Goal: Information Seeking & Learning: Check status

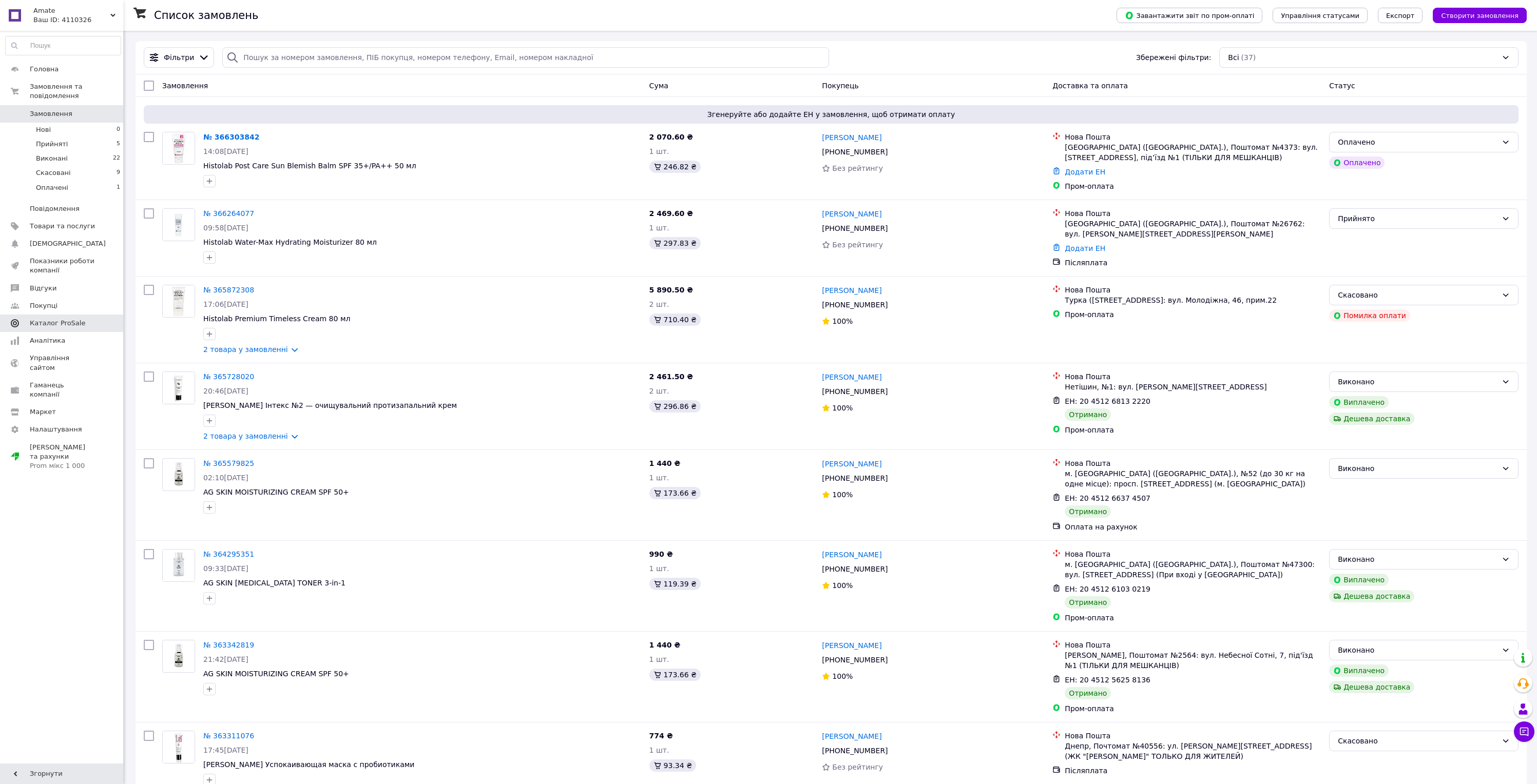
click at [71, 319] on span "Каталог ProSale" at bounding box center [57, 323] width 55 height 9
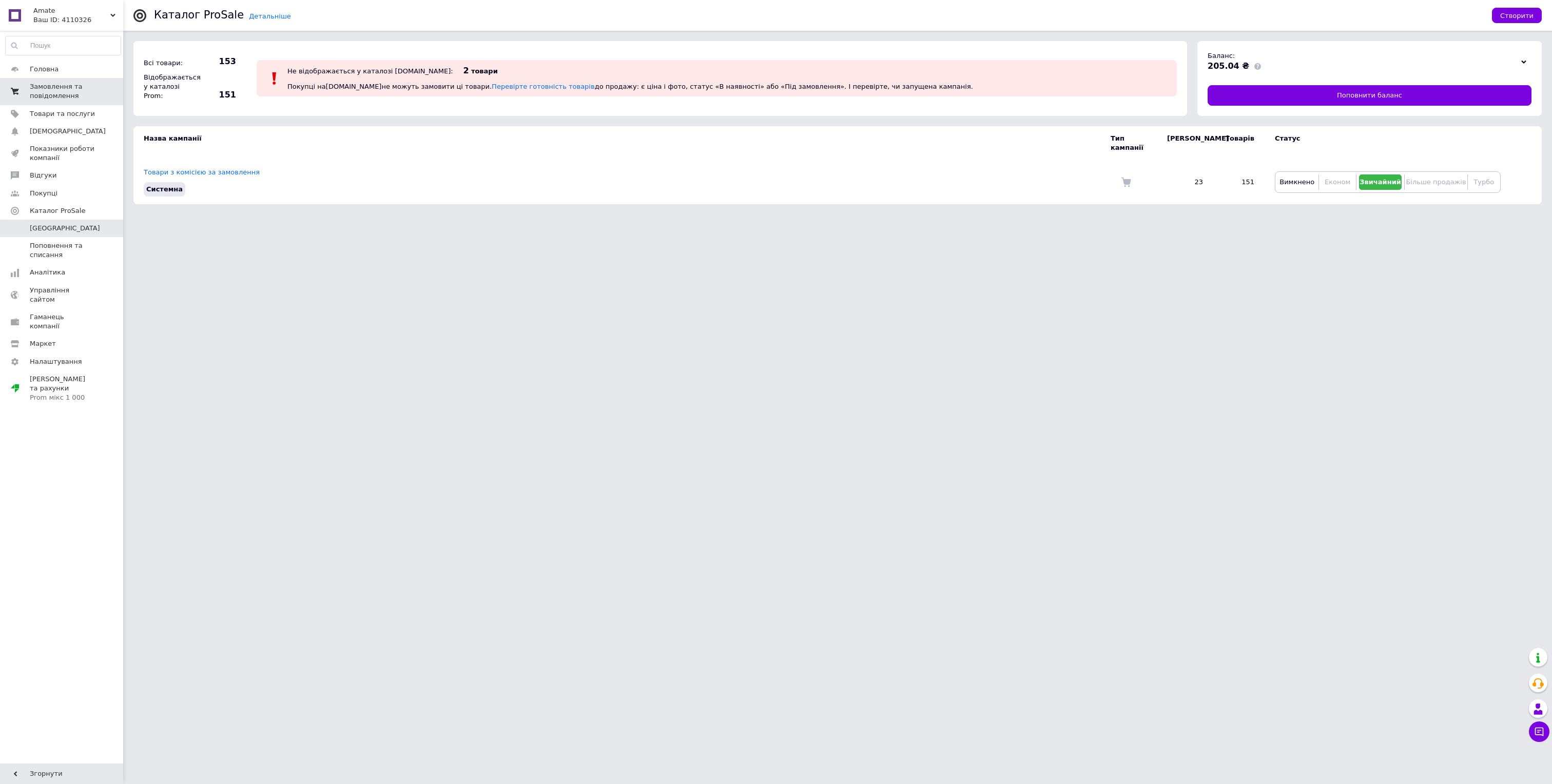
click at [49, 94] on span "Замовлення та повідомлення" at bounding box center [62, 91] width 65 height 18
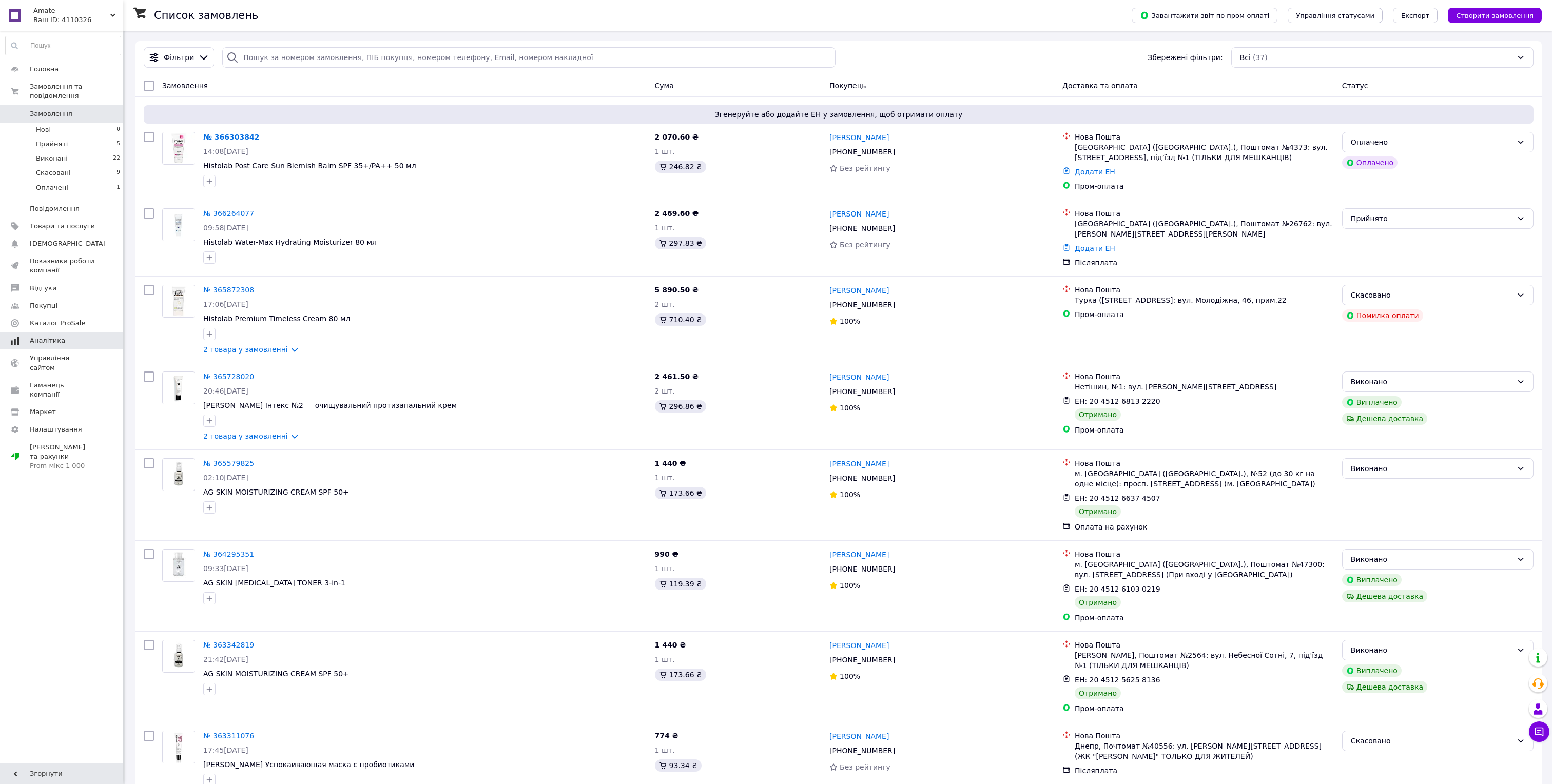
click at [61, 339] on span "Аналітика" at bounding box center [47, 341] width 35 height 9
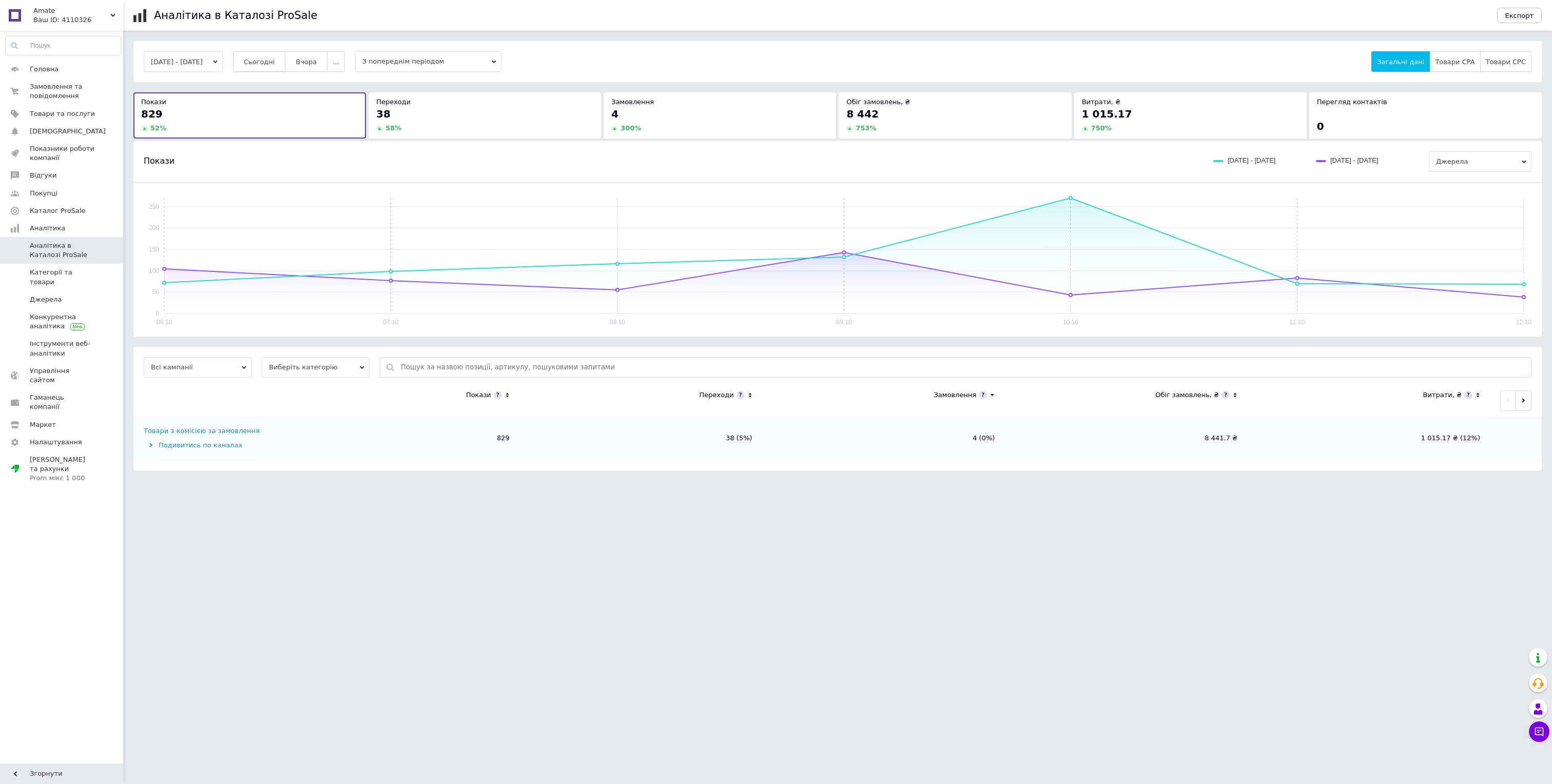
click at [286, 54] on button "Сьогодні" at bounding box center [259, 61] width 53 height 21
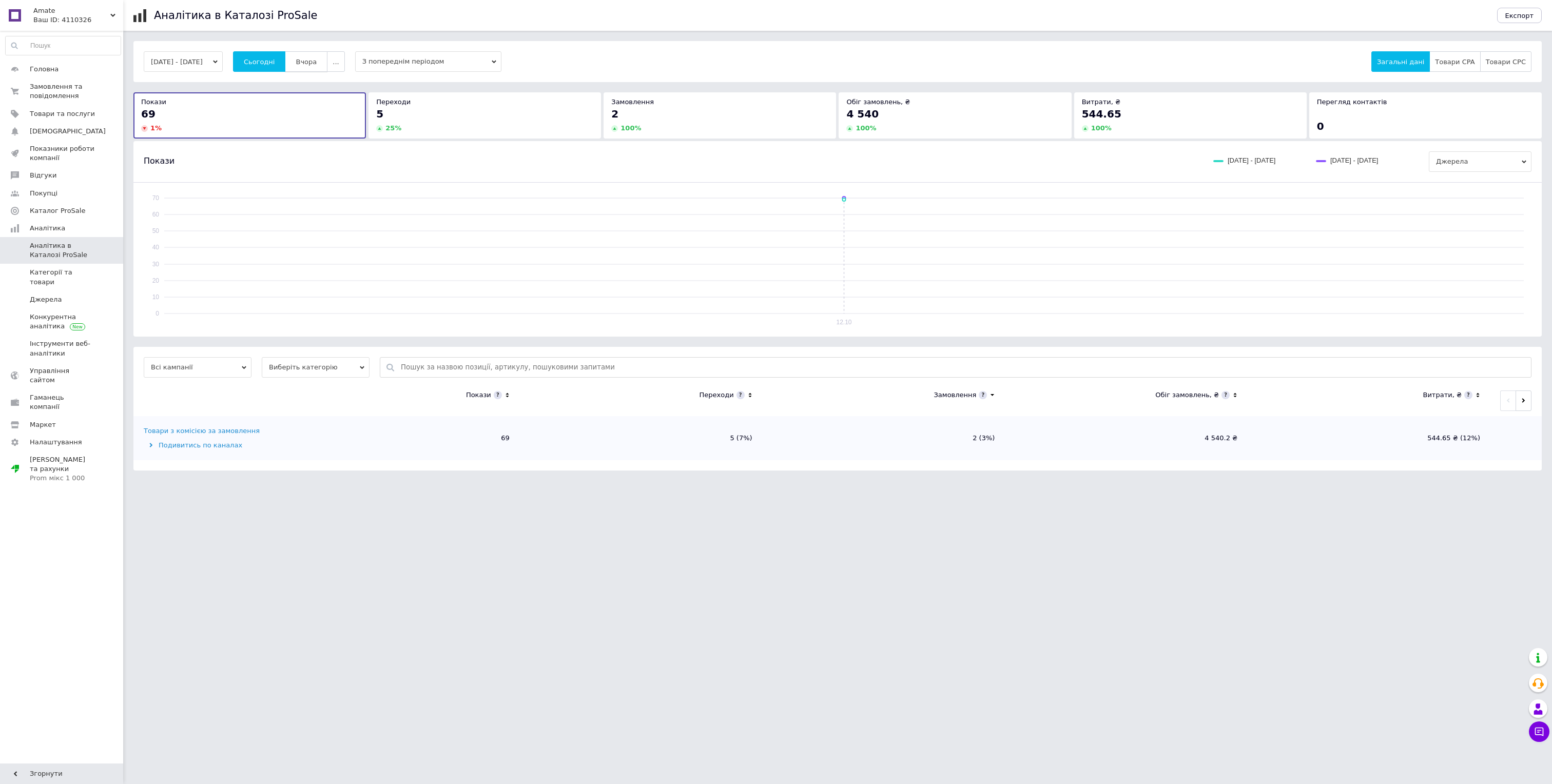
click at [316, 59] on span "Вчора" at bounding box center [306, 61] width 21 height 8
click at [275, 63] on span "Сьогодні" at bounding box center [259, 61] width 31 height 8
click at [316, 61] on span "Вчора" at bounding box center [306, 61] width 21 height 8
click at [275, 62] on span "Сьогодні" at bounding box center [259, 61] width 31 height 8
